Goal: Task Accomplishment & Management: Use online tool/utility

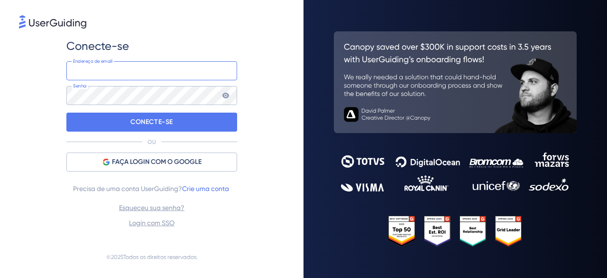
click at [165, 74] on input "email" at bounding box center [151, 70] width 171 height 19
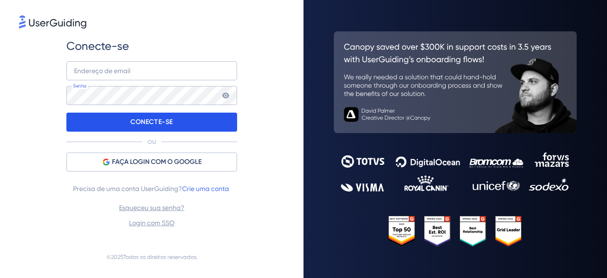
click at [173, 123] on font "CONECTE-SE" at bounding box center [151, 122] width 43 height 8
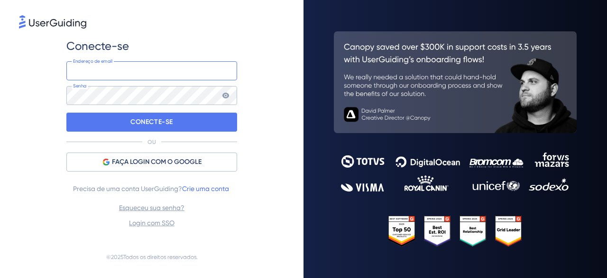
click at [169, 75] on input "email" at bounding box center [151, 70] width 171 height 19
type input "[PERSON_NAME][EMAIL_ADDRESS][DOMAIN_NAME]"
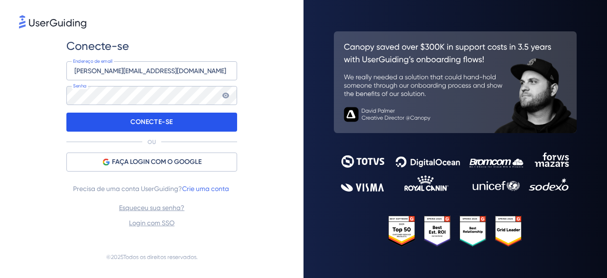
click at [176, 127] on div "CONECTE-SE" at bounding box center [151, 121] width 171 height 19
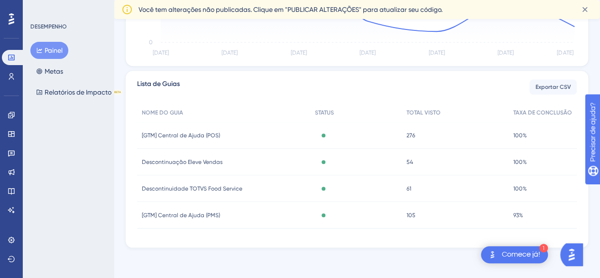
scroll to position [173, 0]
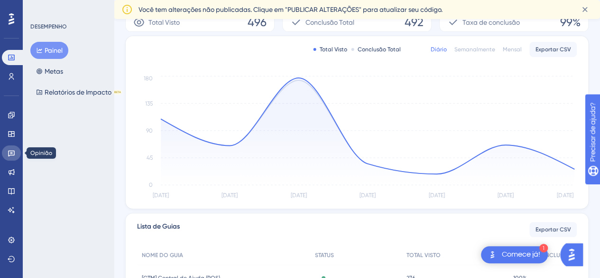
click at [14, 149] on icon at bounding box center [12, 153] width 8 height 8
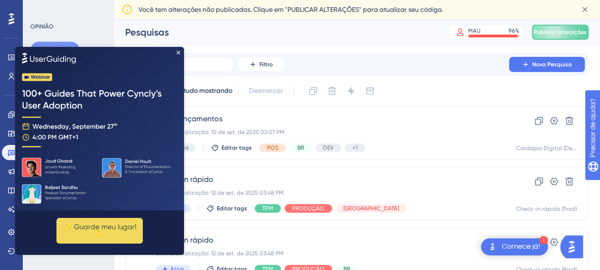
click at [179, 55] on icon "Fechar visualização" at bounding box center [178, 53] width 4 height 4
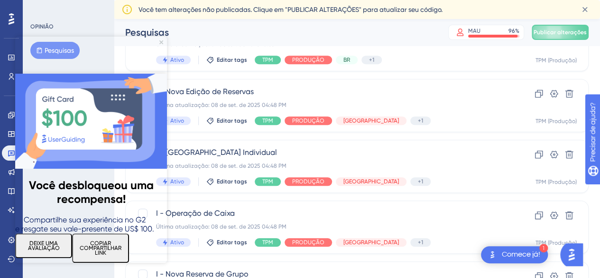
scroll to position [332, 0]
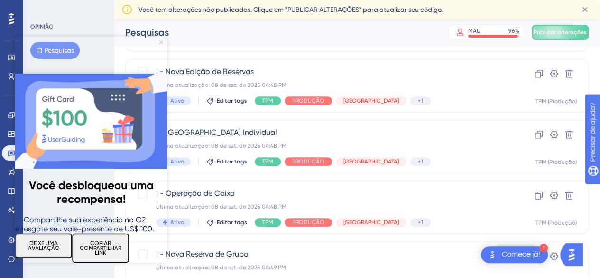
click at [163, 43] on icon "Fechar visualização" at bounding box center [161, 42] width 4 height 4
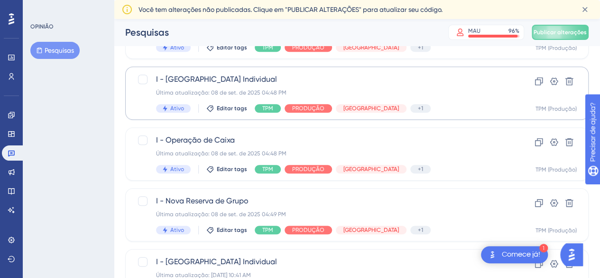
scroll to position [458, 0]
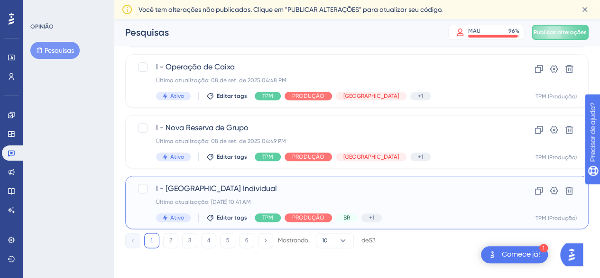
click at [285, 187] on span "I - [GEOGRAPHIC_DATA] Individual" at bounding box center [319, 188] width 326 height 11
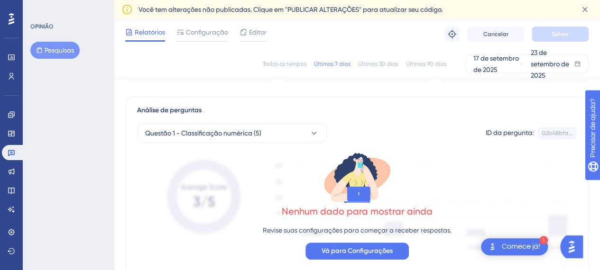
scroll to position [142, 0]
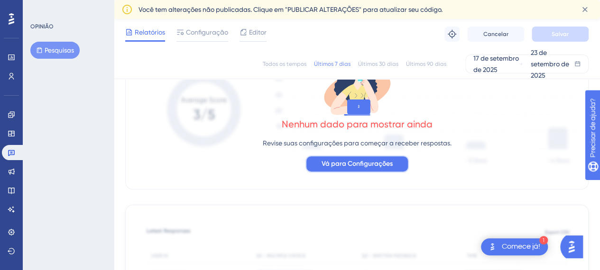
click at [350, 162] on font "Vá para Configurações" at bounding box center [357, 164] width 71 height 8
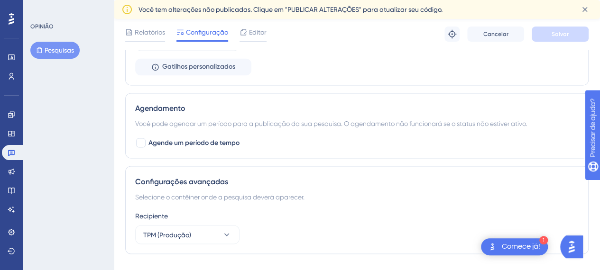
scroll to position [801, 0]
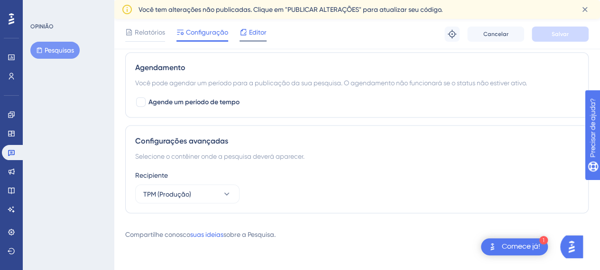
click at [261, 37] on span "Editor" at bounding box center [258, 32] width 18 height 11
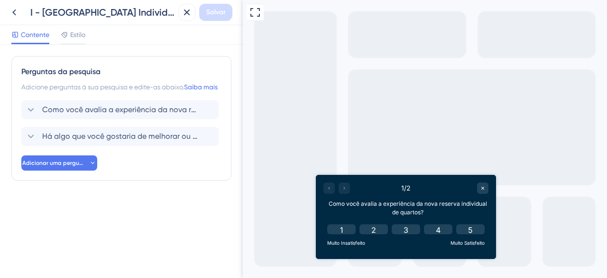
click at [345, 193] on div at bounding box center [337, 187] width 27 height 11
